Goal: Find specific page/section: Find specific page/section

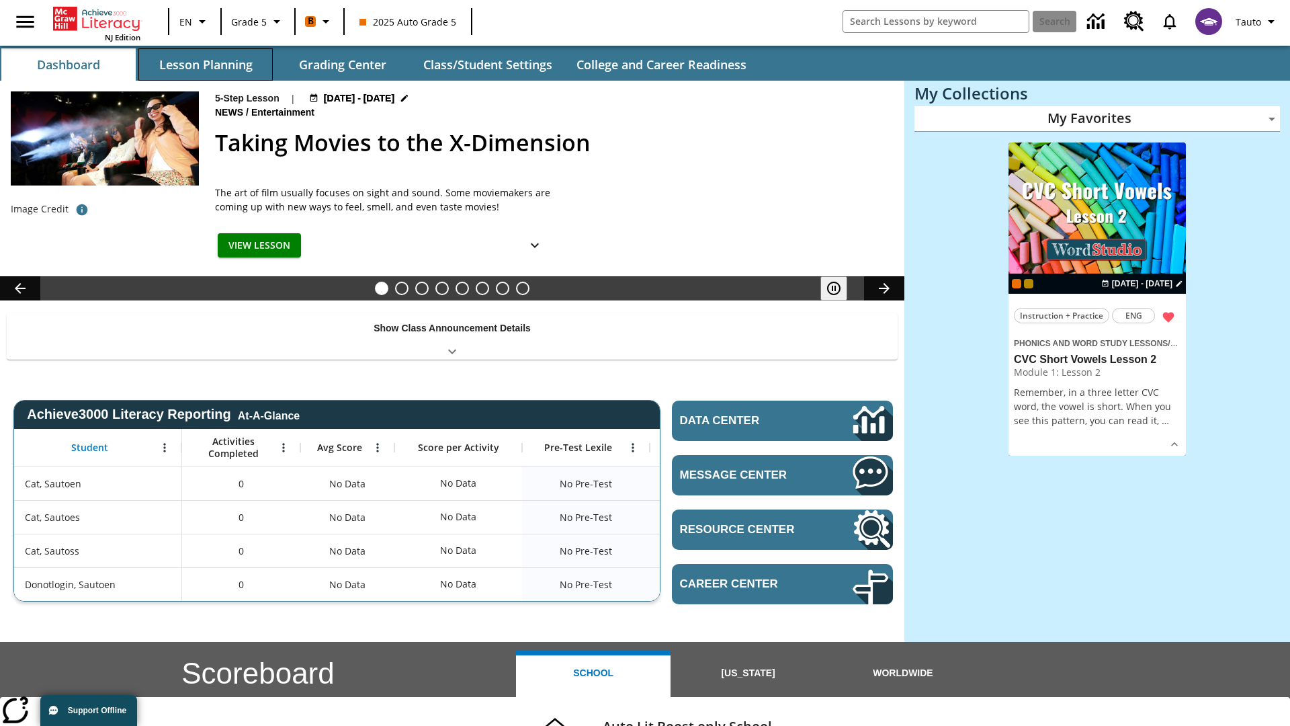
click at [206, 65] on button "Lesson Planning" at bounding box center [205, 64] width 134 height 32
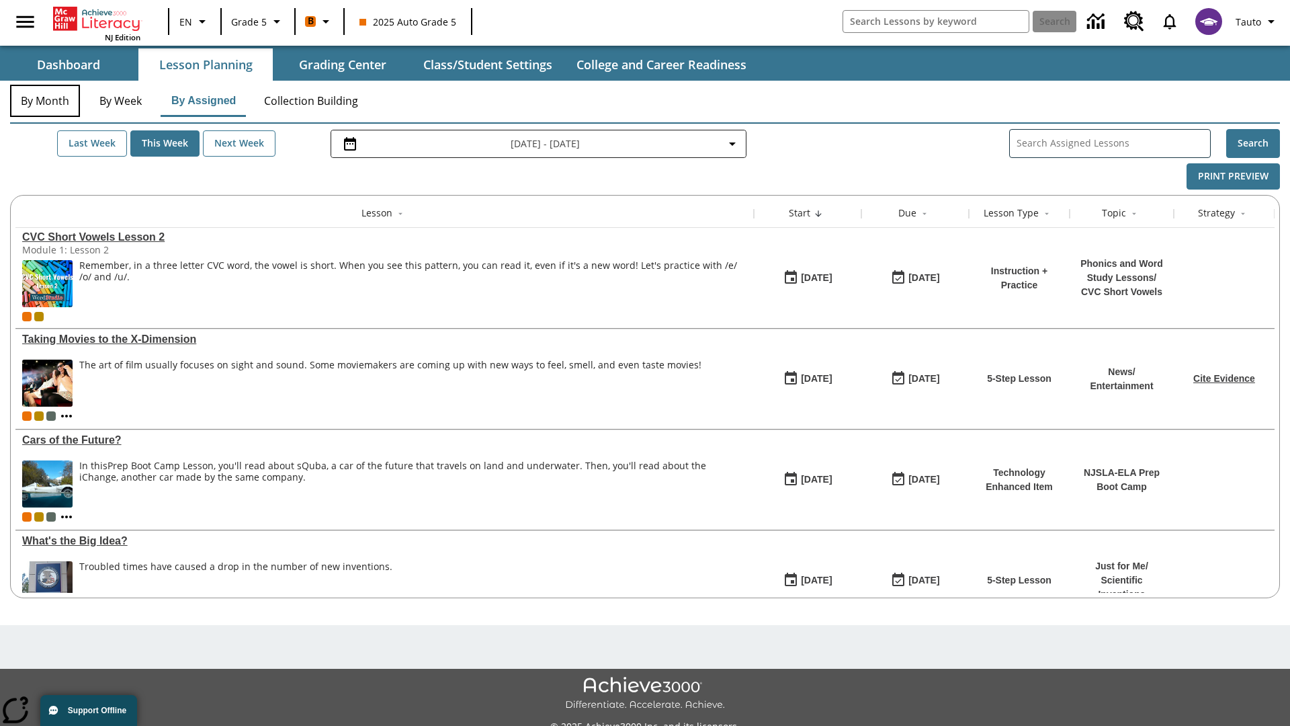
click at [45, 101] on button "By Month" at bounding box center [45, 101] width 70 height 32
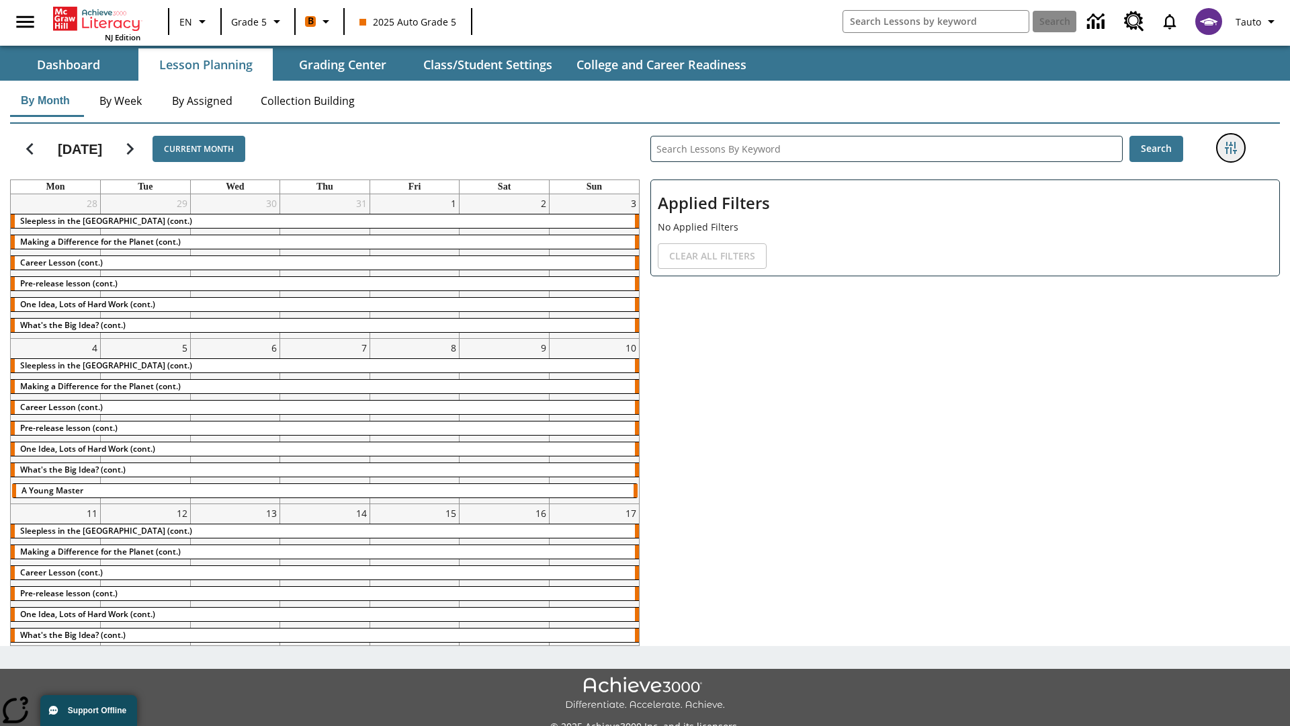
click at [1231, 148] on icon "Filters Side menu" at bounding box center [1231, 148] width 12 height 12
